Goal: Task Accomplishment & Management: Complete application form

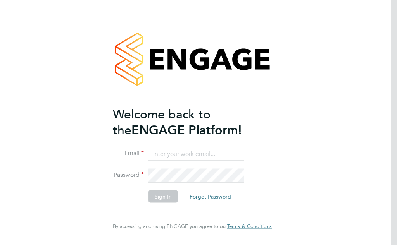
type input "[EMAIL_ADDRESS][DOMAIN_NAME]"
click at [162, 195] on button "Sign In" at bounding box center [162, 196] width 29 height 12
click at [162, 195] on div "Sorry, we are having problems connecting to our services." at bounding box center [192, 122] width 397 height 245
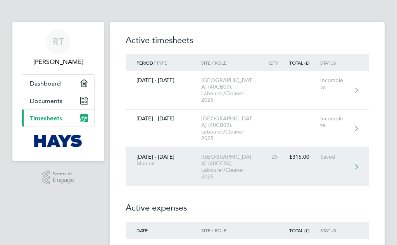
click at [224, 163] on div "[GEOGRAPHIC_DATA] (40CC04), Labourer/Cleaner 2025" at bounding box center [232, 167] width 63 height 26
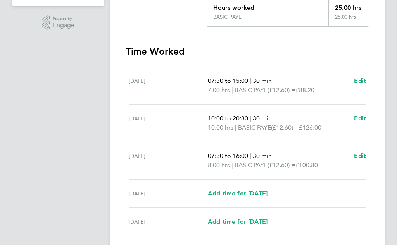
scroll to position [194, 0]
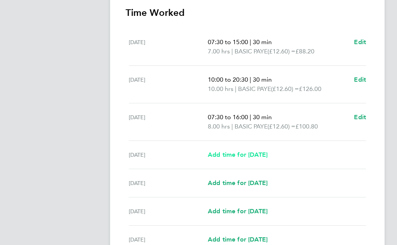
click at [260, 153] on span "Add time for [DATE]" at bounding box center [238, 154] width 60 height 7
select select "30"
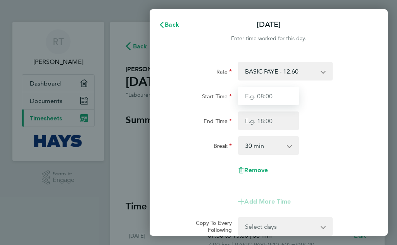
click at [265, 95] on input "Start Time" at bounding box center [268, 96] width 61 height 19
type input "07:30"
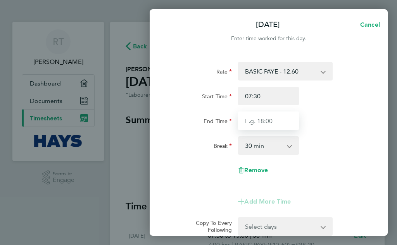
click at [266, 120] on input "End Time" at bounding box center [268, 121] width 61 height 19
type input "16:00"
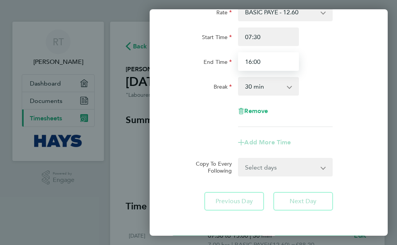
scroll to position [93, 0]
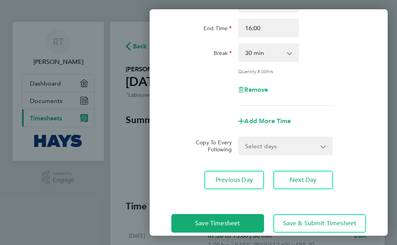
click at [218, 214] on app-form-button "Save Timesheet" at bounding box center [219, 223] width 97 height 19
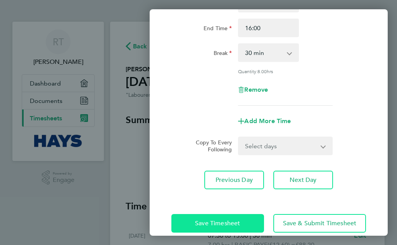
click at [218, 220] on span "Save Timesheet" at bounding box center [217, 224] width 45 height 8
